Goal: Complete application form

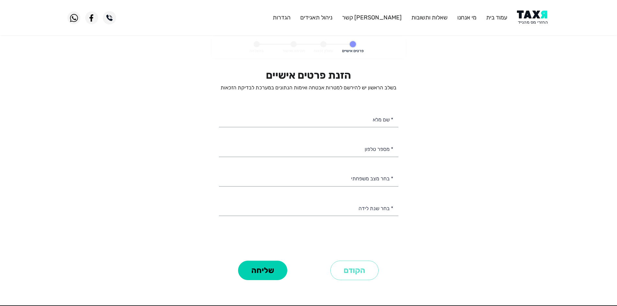
select select
click at [536, 22] on img at bounding box center [533, 17] width 33 height 15
click at [356, 114] on input "* שם מלא" at bounding box center [308, 119] width 179 height 17
type input "[PERSON_NAME]"
click at [372, 141] on input "* מספר טלפון" at bounding box center [308, 148] width 179 height 17
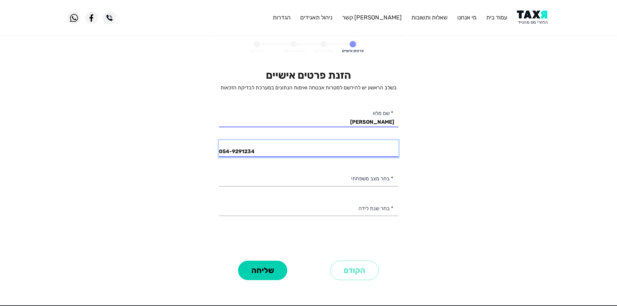
type input "054-9291234"
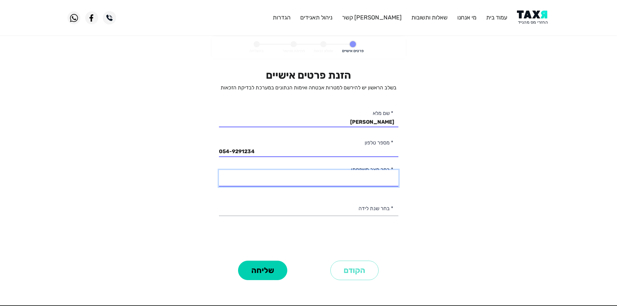
click at [355, 179] on select "רווק/ה נשוי/[PERSON_NAME]/ה אלמן/נה" at bounding box center [308, 178] width 179 height 17
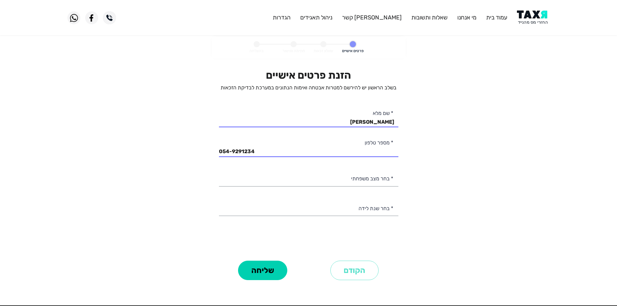
click at [461, 152] on personal-details "פרטים אישיים שאלון זכאות חתימה ואישור בהצלחה הזנת פרטים אישיים בשלב הראשון יש ל…" at bounding box center [308, 168] width 617 height 264
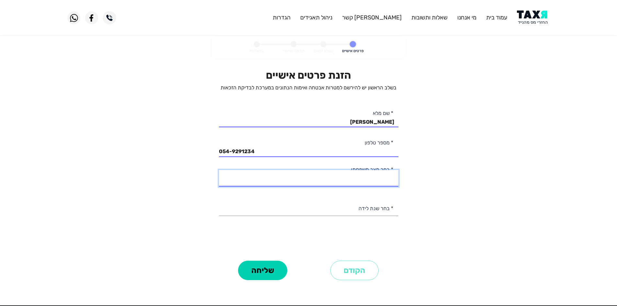
click at [366, 183] on select "רווק/ה נשוי/[PERSON_NAME]/ה אלמן/נה" at bounding box center [308, 178] width 179 height 17
select select "2: Married"
click at [219, 170] on select "רווק/ה נשוי/[PERSON_NAME]/ה אלמן/נה" at bounding box center [308, 178] width 179 height 17
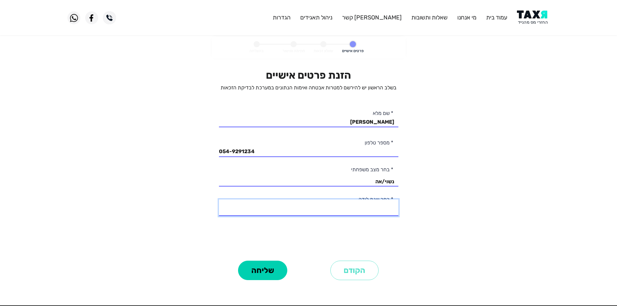
click at [380, 205] on select "2003 2002 2001 2000 1999 1998 1997 1996 1995 1994 1993 1992 1991 1990 1989 1988…" at bounding box center [308, 207] width 179 height 17
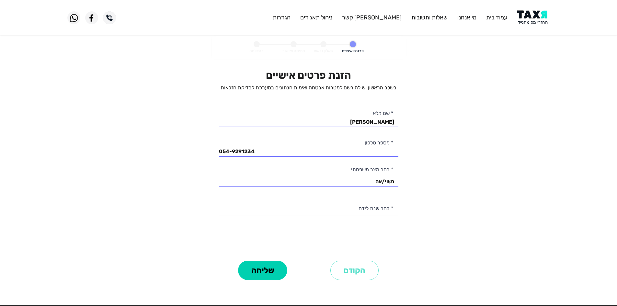
click at [471, 193] on personal-details "פרטים אישיים שאלון זכאות חתימה ואישור בהצלחה הזנת פרטים אישיים בשלב הראשון יש ל…" at bounding box center [308, 168] width 617 height 264
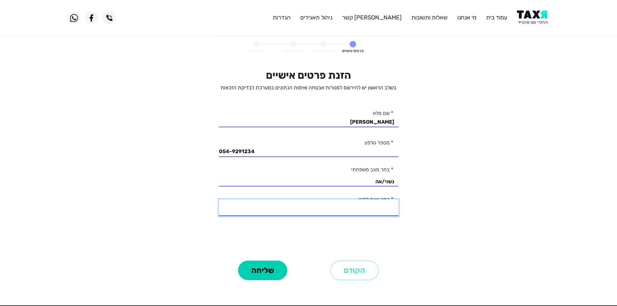
click at [384, 210] on select "2003 2002 2001 2000 1999 1998 1997 1996 1995 1994 1993 1992 1991 1990 1989 1988…" at bounding box center [308, 207] width 179 height 17
select select "24: 1980"
click at [219, 199] on select "2003 2002 2001 2000 1999 1998 1997 1996 1995 1994 1993 1992 1991 1990 1989 1988…" at bounding box center [308, 207] width 179 height 17
click at [274, 272] on button "שליחה" at bounding box center [262, 270] width 49 height 19
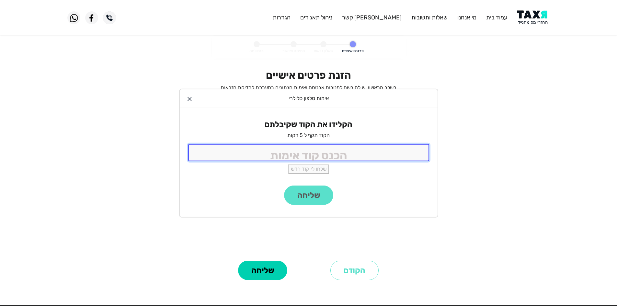
click at [361, 147] on input "tel" at bounding box center [308, 152] width 241 height 17
type input "9988"
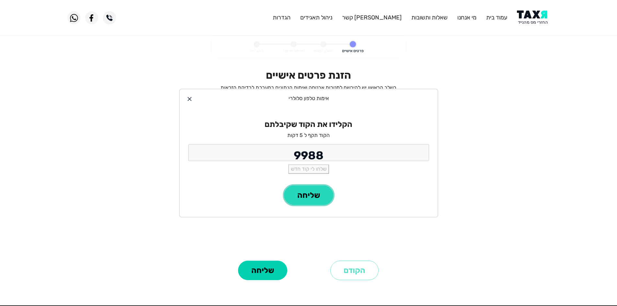
click at [320, 201] on button "שליחה" at bounding box center [308, 194] width 49 height 19
